Goal: Complete application form

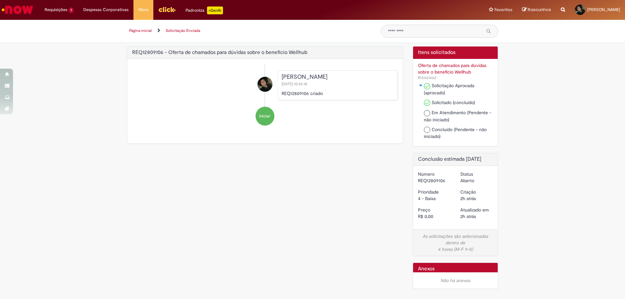
click at [195, 213] on div "REQ12809106 - Oferta de chamados para dúvidas sobre o benefício Wellhub ****** …" at bounding box center [312, 171] width 381 height 250
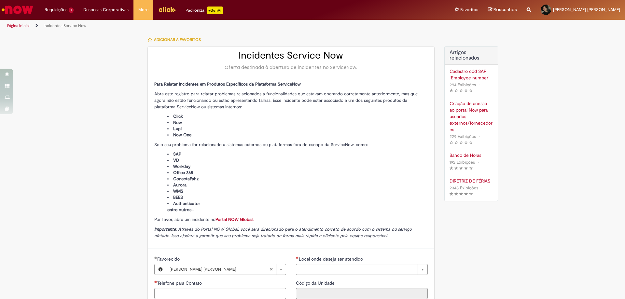
type input "**********"
type input "****"
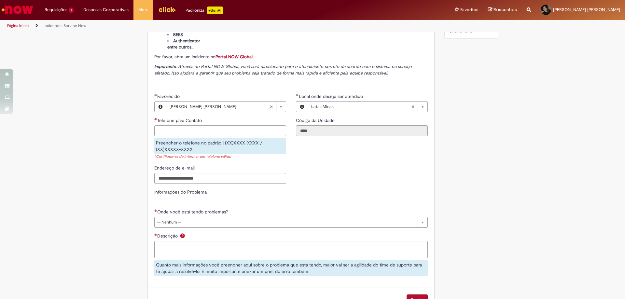
scroll to position [195, 0]
